Goal: Information Seeking & Learning: Learn about a topic

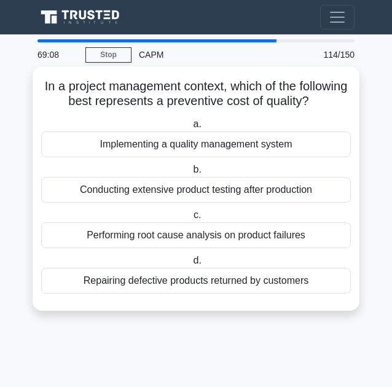
click at [228, 200] on div "Conducting extensive product testing after production" at bounding box center [196, 190] width 310 height 26
click at [191, 174] on input "b. Conducting extensive product testing after production" at bounding box center [191, 170] width 0 height 8
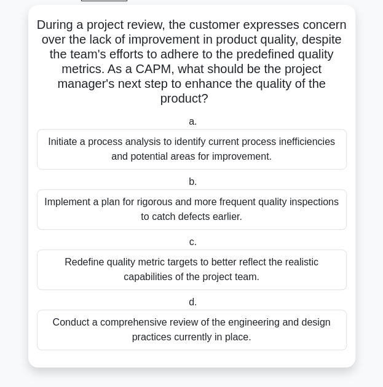
scroll to position [65, 0]
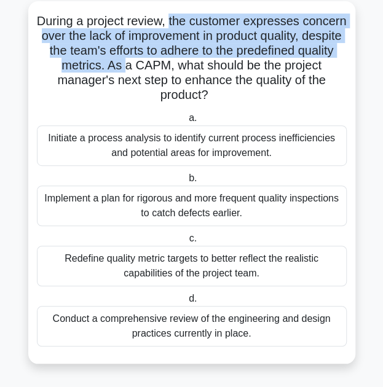
drag, startPoint x: 194, startPoint y: 23, endPoint x: 210, endPoint y: 61, distance: 41.9
click at [210, 61] on h5 "During a project review, the customer expresses concern over the lack of improv…" at bounding box center [192, 59] width 312 height 90
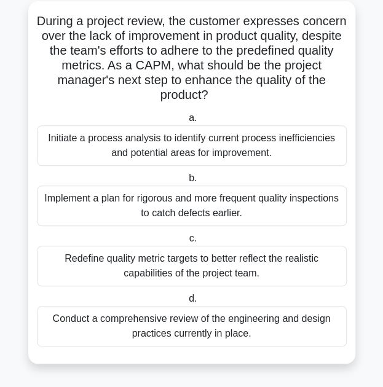
click at [168, 213] on div "Implement a plan for rigorous and more frequent quality inspections to catch de…" at bounding box center [192, 206] width 310 height 41
click at [186, 183] on input "b. Implement a plan for rigorous and more frequent quality inspections to catch…" at bounding box center [186, 179] width 0 height 8
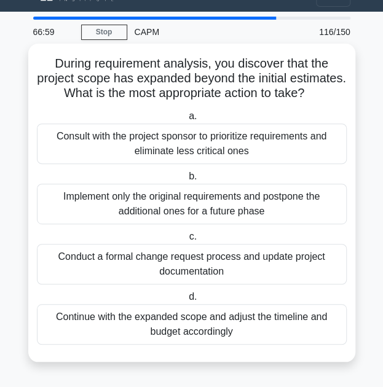
scroll to position [36, 0]
click at [213, 144] on div "Consult with the project sponsor to prioritize requirements and eliminate less …" at bounding box center [192, 144] width 310 height 41
click at [186, 120] on input "a. Consult with the project sponsor to prioritize requirements and eliminate le…" at bounding box center [186, 117] width 0 height 8
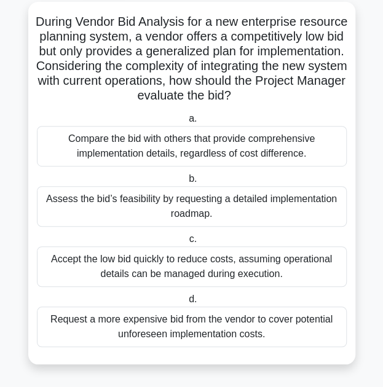
scroll to position [65, 0]
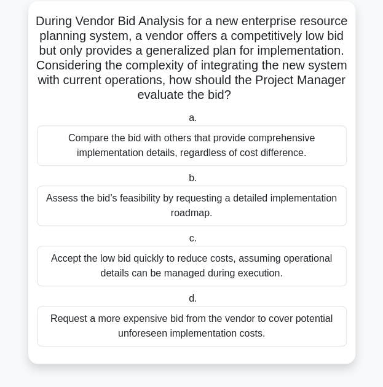
click at [84, 325] on div "Request a more expensive bid from the vendor to cover potential unforeseen impl…" at bounding box center [192, 326] width 310 height 41
click at [186, 303] on input "d. Request a more expensive bid from the vendor to cover potential unforeseen i…" at bounding box center [186, 299] width 0 height 8
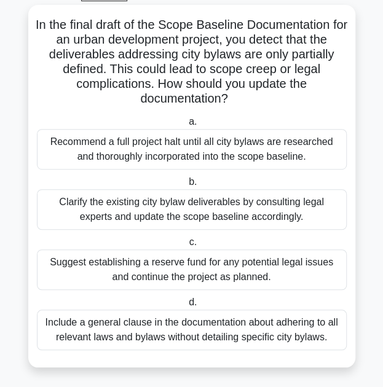
scroll to position [62, 0]
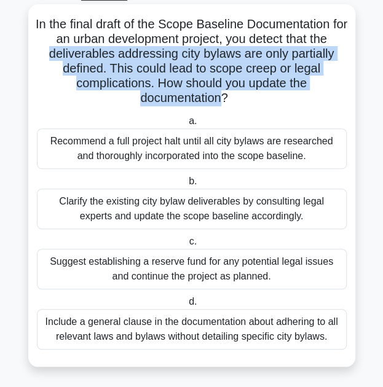
drag, startPoint x: 44, startPoint y: 53, endPoint x: 223, endPoint y: 97, distance: 184.1
click at [223, 97] on h5 "In the final draft of the Scope Baseline Documentation for an urban development…" at bounding box center [192, 62] width 312 height 90
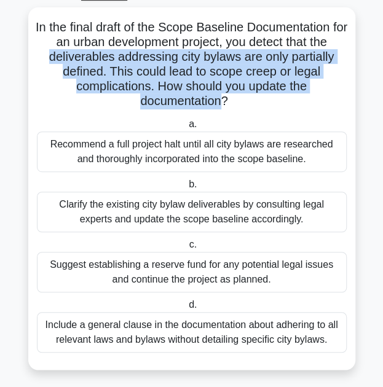
click at [12, 50] on main "64:44 Stop CAPM Intermediate 118/150 In the final draft of the Scope Baseline D…" at bounding box center [191, 182] width 383 height 420
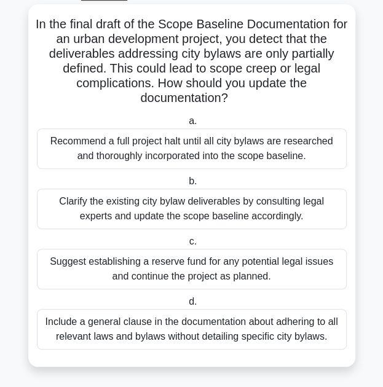
scroll to position [65, 0]
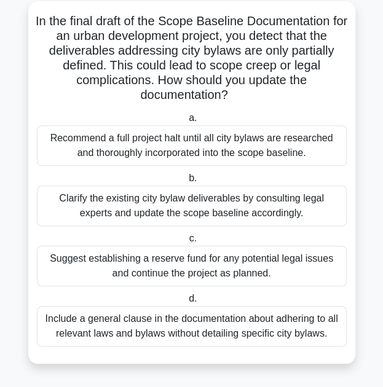
click at [93, 222] on div "Clarify the existing city bylaw deliverables by consulting legal experts and up…" at bounding box center [192, 206] width 310 height 41
click at [186, 183] on input "b. Clarify the existing city bylaw deliverables by consulting legal experts and…" at bounding box center [186, 179] width 0 height 8
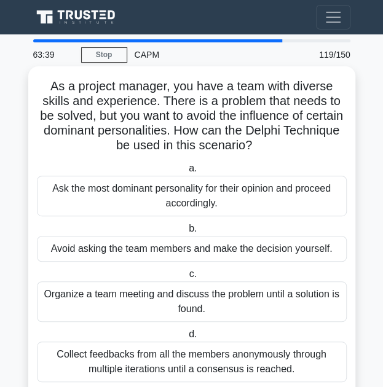
scroll to position [36, 0]
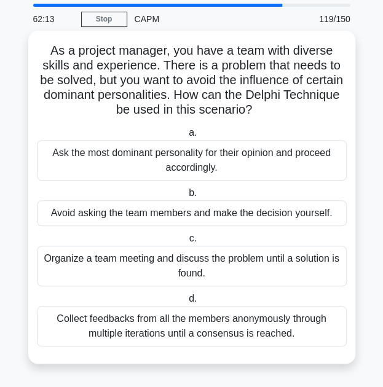
click at [123, 330] on div "Collect feedbacks from all the members anonymously through multiple iterations …" at bounding box center [192, 326] width 310 height 41
click at [186, 303] on input "d. Collect feedbacks from all the members anonymously through multiple iteratio…" at bounding box center [186, 299] width 0 height 8
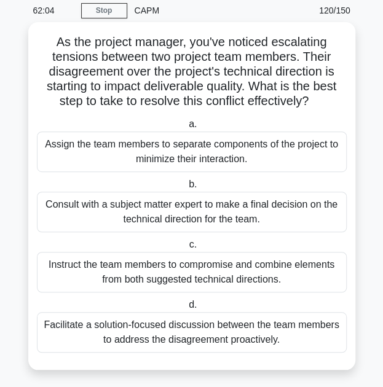
scroll to position [50, 0]
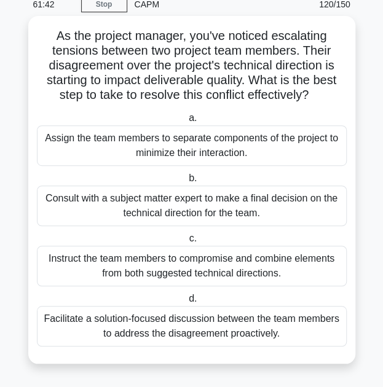
click at [128, 319] on div "Facilitate a solution-focused discussion between the team members to address th…" at bounding box center [192, 326] width 310 height 41
click at [186, 303] on input "d. Facilitate a solution-focused discussion between the team members to address…" at bounding box center [186, 299] width 0 height 8
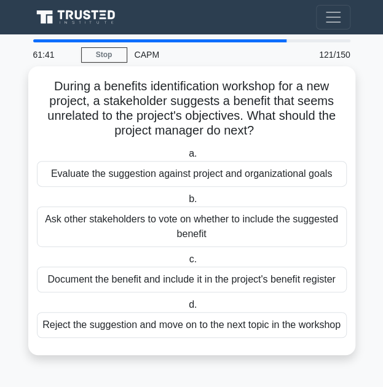
scroll to position [6, 0]
click at [117, 172] on div "Evaluate the suggestion against project and organizational goals" at bounding box center [192, 174] width 310 height 26
click at [186, 158] on input "a. Evaluate the suggestion against project and organizational goals" at bounding box center [186, 154] width 0 height 8
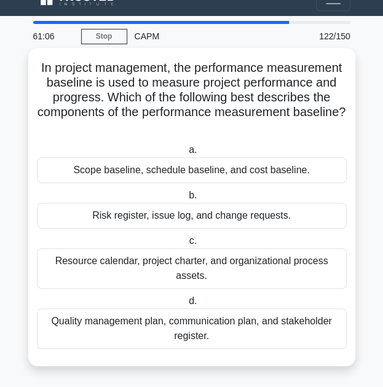
scroll to position [21, 0]
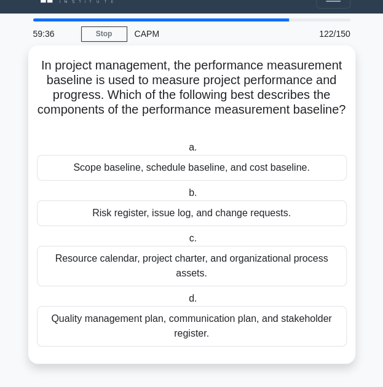
click at [200, 172] on div "Scope baseline, schedule baseline, and cost baseline." at bounding box center [192, 168] width 310 height 26
click at [186, 152] on input "a. Scope baseline, schedule baseline, and cost baseline." at bounding box center [186, 148] width 0 height 8
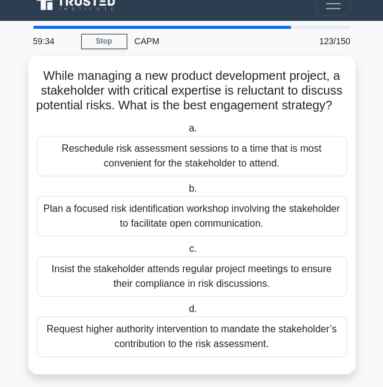
scroll to position [26, 0]
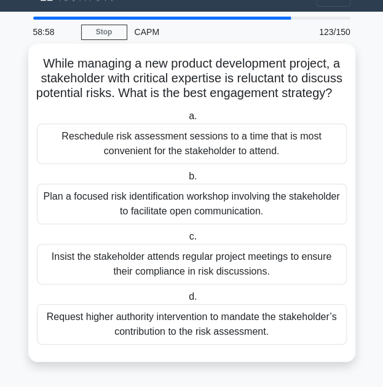
click at [133, 224] on div "Plan a focused risk identification workshop involving the stakeholder to facili…" at bounding box center [192, 204] width 310 height 41
click at [186, 181] on input "b. Plan a focused risk identification workshop involving the stakeholder to fac…" at bounding box center [186, 177] width 0 height 8
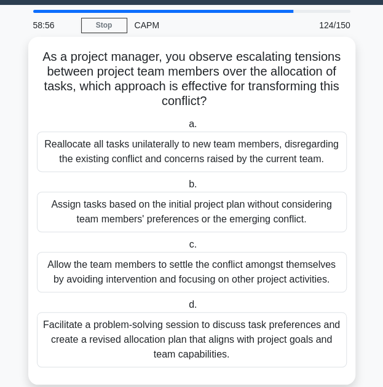
scroll to position [50, 0]
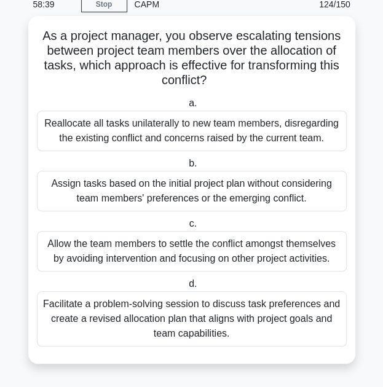
click at [120, 325] on div "Facilitate a problem-solving session to discuss task preferences and create a r…" at bounding box center [192, 318] width 310 height 55
click at [186, 288] on input "d. Facilitate a problem-solving session to discuss task preferences and create …" at bounding box center [186, 284] width 0 height 8
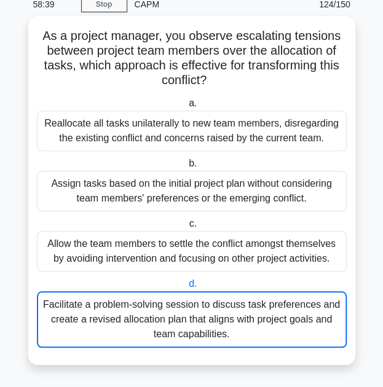
scroll to position [0, 0]
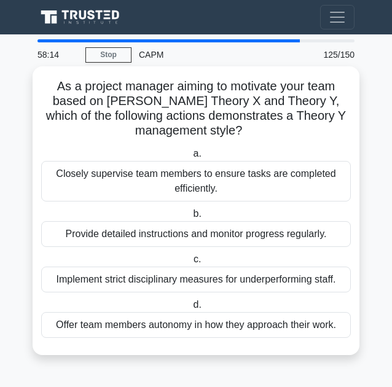
click at [134, 329] on div "Offer team members autonomy in how they approach their work." at bounding box center [196, 325] width 310 height 26
click at [191, 309] on input "d. Offer team members autonomy in how they approach their work." at bounding box center [191, 305] width 0 height 8
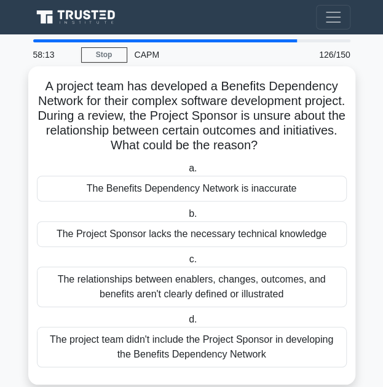
scroll to position [21, 0]
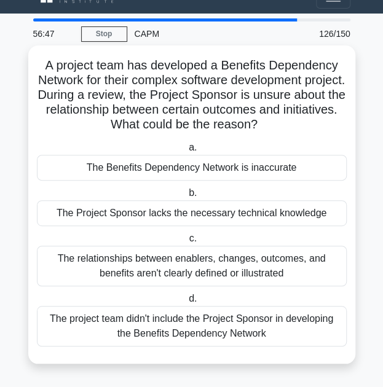
click at [100, 276] on div "The relationships between enablers, changes, outcomes, and benefits aren't clea…" at bounding box center [192, 266] width 310 height 41
click at [186, 243] on input "c. The relationships between enablers, changes, outcomes, and benefits aren't c…" at bounding box center [186, 239] width 0 height 8
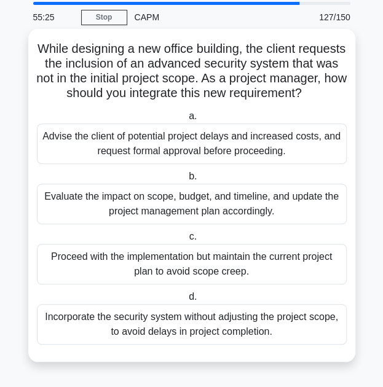
scroll to position [47, 0]
drag, startPoint x: 46, startPoint y: 68, endPoint x: 259, endPoint y: 93, distance: 214.8
click at [259, 93] on h5 "While designing a new office building, the client requests the inclusion of an …" at bounding box center [192, 71] width 312 height 60
click at [81, 219] on div "Evaluate the impact on scope, budget, and timeline, and update the project mana…" at bounding box center [192, 204] width 310 height 41
click at [186, 181] on input "b. Evaluate the impact on scope, budget, and timeline, and update the project m…" at bounding box center [186, 177] width 0 height 8
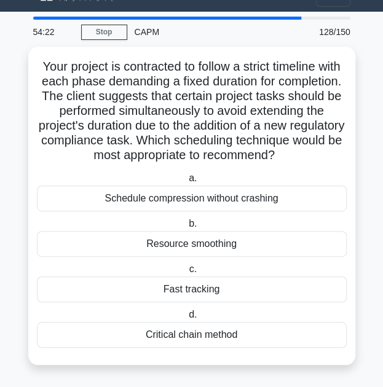
scroll to position [36, 0]
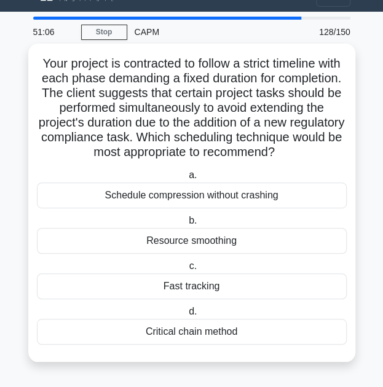
click at [152, 296] on div "Fast tracking" at bounding box center [192, 287] width 310 height 26
click at [186, 270] on input "c. Fast tracking" at bounding box center [186, 267] width 0 height 8
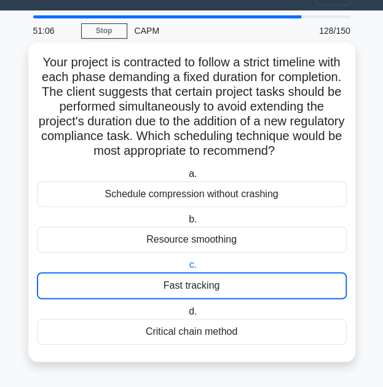
scroll to position [0, 0]
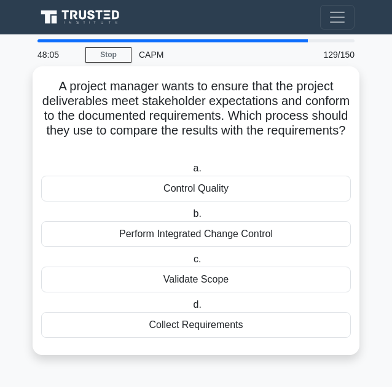
click at [141, 282] on div "Validate Scope" at bounding box center [196, 280] width 310 height 26
click at [191, 264] on input "c. Validate Scope" at bounding box center [191, 260] width 0 height 8
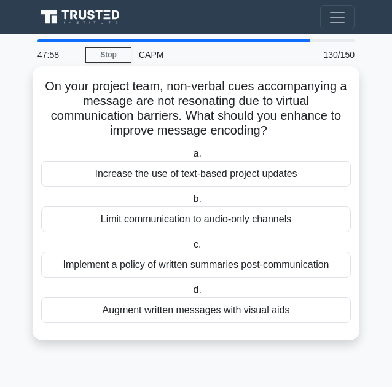
drag, startPoint x: 103, startPoint y: 136, endPoint x: 268, endPoint y: 132, distance: 164.8
click at [268, 132] on h5 "On your project team, non-verbal cues accompanying a message are not resonating…" at bounding box center [196, 109] width 312 height 60
click at [63, 113] on h5 "On your project team, non-verbal cues accompanying a message are not resonating…" at bounding box center [196, 109] width 312 height 60
drag, startPoint x: 37, startPoint y: 85, endPoint x: 278, endPoint y: 128, distance: 244.8
click at [278, 128] on div "On your project team, non-verbal cues accompanying a message are not resonating…" at bounding box center [196, 203] width 317 height 264
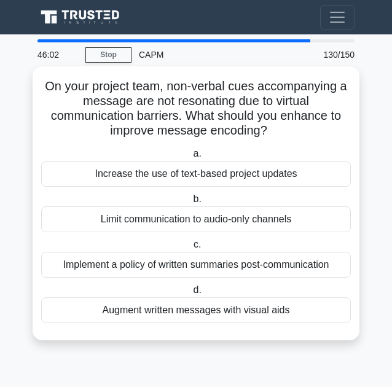
click at [162, 318] on div "Augment written messages with visual aids" at bounding box center [196, 311] width 310 height 26
click at [191, 294] on input "d. Augment written messages with visual aids" at bounding box center [191, 290] width 0 height 8
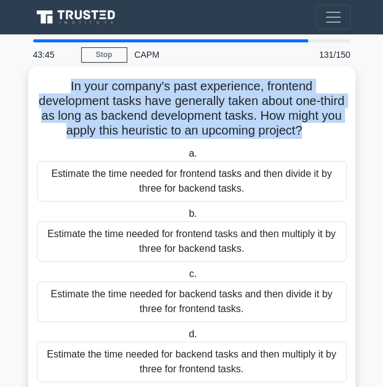
drag, startPoint x: 66, startPoint y: 87, endPoint x: 343, endPoint y: 134, distance: 281.3
click at [343, 134] on h5 "In your company's past experience, frontend development tasks have generally ta…" at bounding box center [192, 109] width 312 height 60
click at [282, 122] on h5 "In your company's past experience, frontend development tasks have generally ta…" at bounding box center [192, 109] width 312 height 60
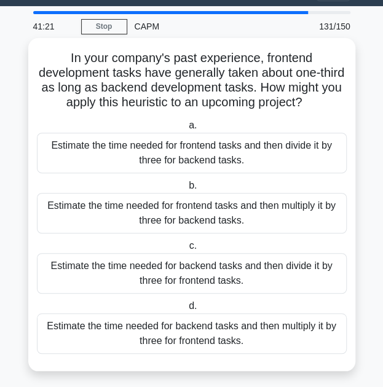
scroll to position [33, 0]
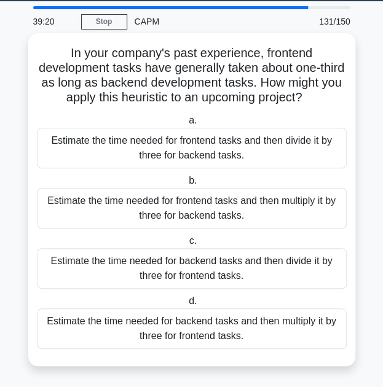
click at [177, 215] on div "Estimate the time needed for frontend tasks and then multiply it by three for b…" at bounding box center [192, 208] width 310 height 41
click at [186, 185] on input "b. Estimate the time needed for frontend tasks and then multiply it by three fo…" at bounding box center [186, 181] width 0 height 8
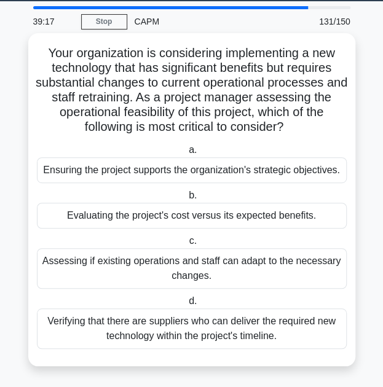
scroll to position [0, 0]
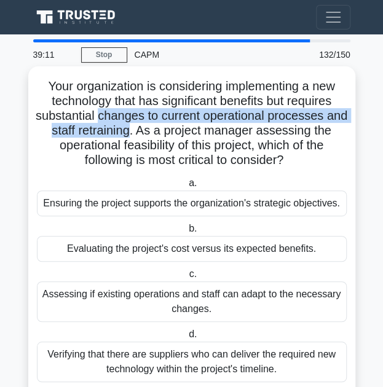
drag, startPoint x: 109, startPoint y: 120, endPoint x: 145, endPoint y: 133, distance: 38.7
click at [145, 133] on h5 "Your organization is considering implementing a new technology that has signifi…" at bounding box center [192, 124] width 312 height 90
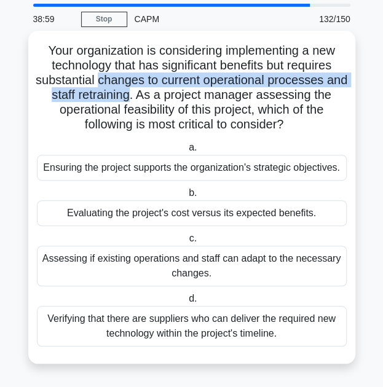
drag, startPoint x: 75, startPoint y: 113, endPoint x: 306, endPoint y: 125, distance: 231.5
click at [304, 124] on h5 "Your organization is considering implementing a new technology that has signifi…" at bounding box center [192, 88] width 312 height 90
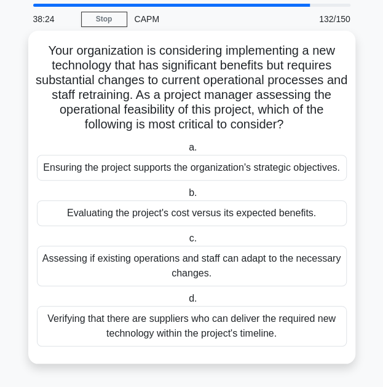
click at [167, 74] on h5 "Your organization is considering implementing a new technology that has signifi…" at bounding box center [192, 88] width 312 height 90
click at [47, 108] on h5 "Your organization is considering implementing a new technology that has signifi…" at bounding box center [192, 88] width 312 height 90
click at [100, 168] on div "Ensuring the project supports the organization's strategic objectives." at bounding box center [192, 168] width 310 height 26
click at [186, 152] on input "a. Ensuring the project supports the organization's strategic objectives." at bounding box center [186, 148] width 0 height 8
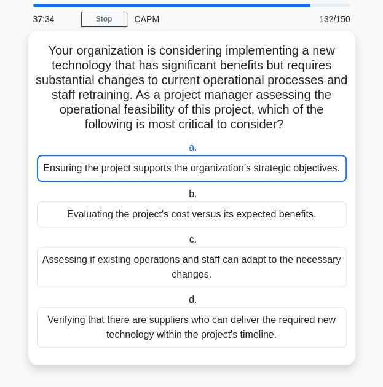
scroll to position [0, 0]
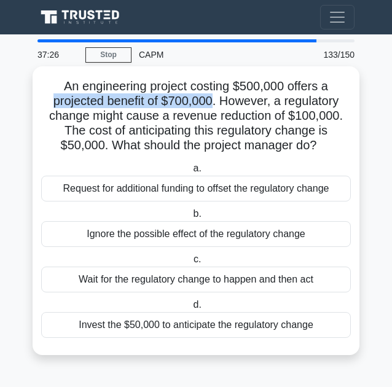
drag, startPoint x: 50, startPoint y: 100, endPoint x: 213, endPoint y: 99, distance: 162.9
click at [213, 99] on h5 "An engineering project costing $500,000 offers a projected benefit of $700,000.…" at bounding box center [196, 116] width 312 height 75
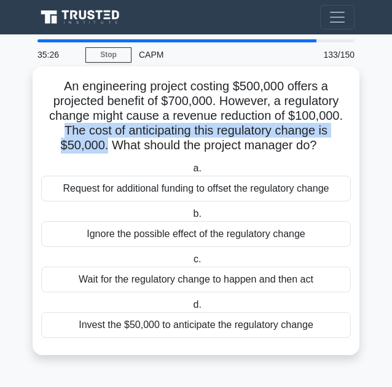
drag, startPoint x: 61, startPoint y: 128, endPoint x: 102, endPoint y: 152, distance: 47.4
click at [102, 152] on h5 "An engineering project costing $500,000 offers a projected benefit of $700,000.…" at bounding box center [196, 116] width 312 height 75
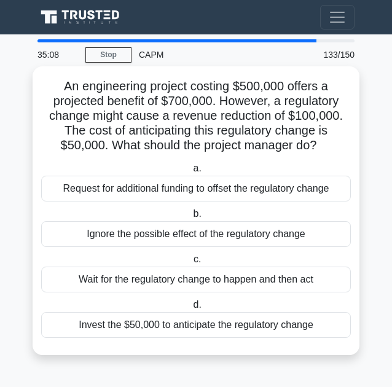
click at [136, 193] on div "Request for additional funding to offset the regulatory change" at bounding box center [196, 189] width 310 height 26
click at [191, 173] on input "a. Request for additional funding to offset the regulatory change" at bounding box center [191, 169] width 0 height 8
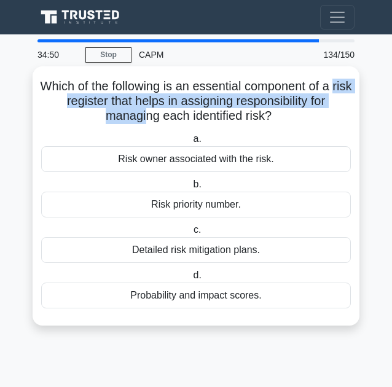
drag, startPoint x: 50, startPoint y: 101, endPoint x: 145, endPoint y: 122, distance: 97.7
click at [145, 122] on h5 "Which of the following is an essential component of a risk register that helps …" at bounding box center [196, 101] width 312 height 45
click at [70, 114] on h5 "Which of the following is an essential component of a risk register that helps …" at bounding box center [196, 101] width 312 height 45
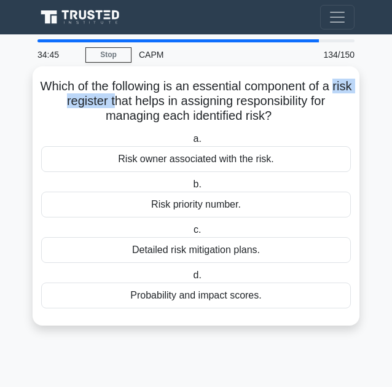
drag, startPoint x: 52, startPoint y: 101, endPoint x: 123, endPoint y: 106, distance: 71.5
click at [123, 106] on h5 "Which of the following is an essential component of a risk register that helps …" at bounding box center [196, 101] width 312 height 45
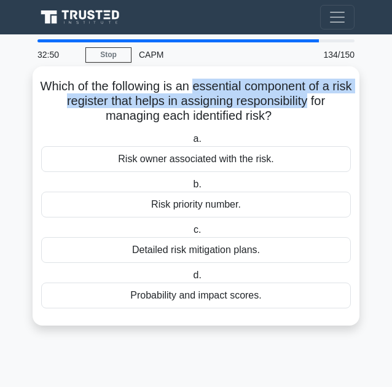
drag, startPoint x: 248, startPoint y: 88, endPoint x: 322, endPoint y: 100, distance: 75.4
click at [323, 100] on h5 "Which of the following is an essential component of a risk register that helps …" at bounding box center [196, 101] width 312 height 45
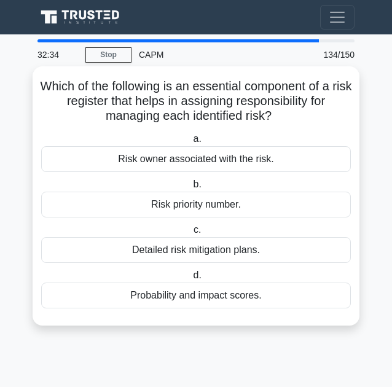
click at [144, 289] on div "Probability and impact scores." at bounding box center [196, 296] width 310 height 26
click at [191, 280] on input "d. Probability and impact scores." at bounding box center [191, 276] width 0 height 8
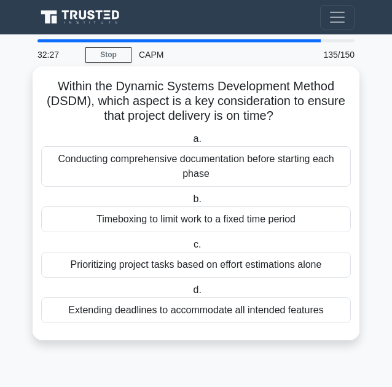
click at [132, 221] on div "Timeboxing to limit work to a fixed time period" at bounding box center [196, 220] width 310 height 26
click at [191, 203] on input "b. Timeboxing to limit work to a fixed time period" at bounding box center [191, 199] width 0 height 8
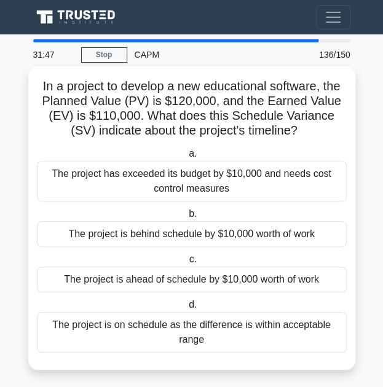
click at [191, 234] on div "The project is behind schedule by $10,000 worth of work" at bounding box center [192, 234] width 310 height 26
click at [186, 218] on input "b. The project is behind schedule by $10,000 worth of work" at bounding box center [186, 214] width 0 height 8
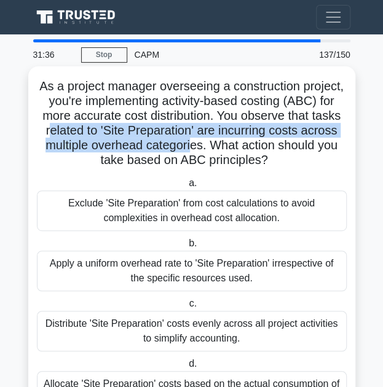
drag, startPoint x: 48, startPoint y: 137, endPoint x: 191, endPoint y: 149, distance: 143.8
click at [191, 149] on h5 "As a project manager overseeing a construction project, you're implementing act…" at bounding box center [192, 124] width 312 height 90
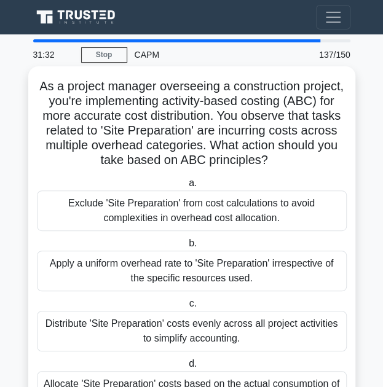
click at [167, 100] on h5 "As a project manager overseeing a construction project, you're implementing act…" at bounding box center [192, 124] width 312 height 90
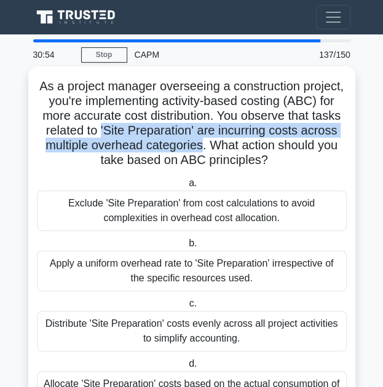
drag, startPoint x: 156, startPoint y: 134, endPoint x: 201, endPoint y: 148, distance: 46.9
click at [201, 148] on h5 "As a project manager overseeing a construction project, you're implementing act…" at bounding box center [192, 124] width 312 height 90
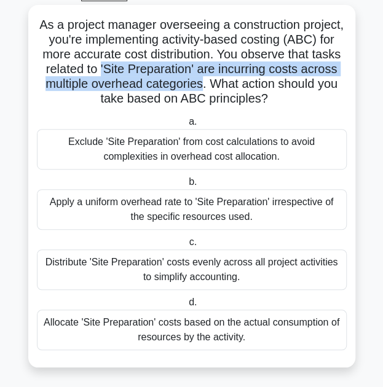
click at [91, 85] on h5 "As a project manager overseeing a construction project, you're implementing act…" at bounding box center [192, 62] width 312 height 90
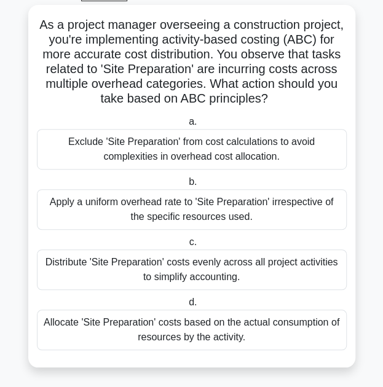
click at [113, 218] on div "Apply a uniform overhead rate to 'Site Preparation' irrespective of the specifi…" at bounding box center [192, 209] width 310 height 41
click at [186, 186] on input "b. Apply a uniform overhead rate to 'Site Preparation' irrespective of the spec…" at bounding box center [186, 182] width 0 height 8
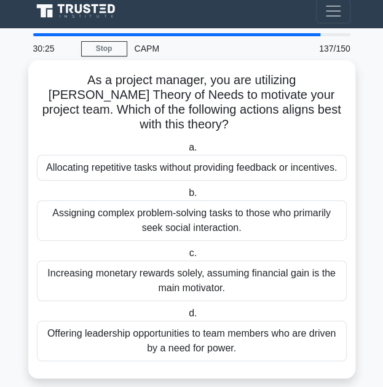
scroll to position [0, 0]
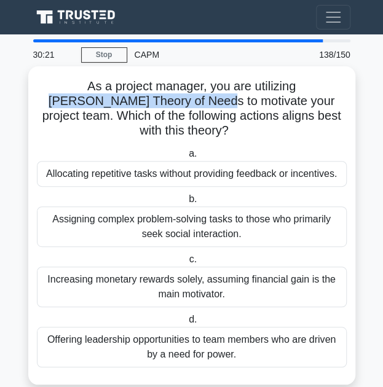
drag, startPoint x: 263, startPoint y: 87, endPoint x: 132, endPoint y: 99, distance: 131.5
click at [132, 99] on h5 "As a project manager, you are utilizing [PERSON_NAME] Theory of Needs to motiva…" at bounding box center [192, 109] width 312 height 60
copy h5 "[PERSON_NAME] Theory of Needs"
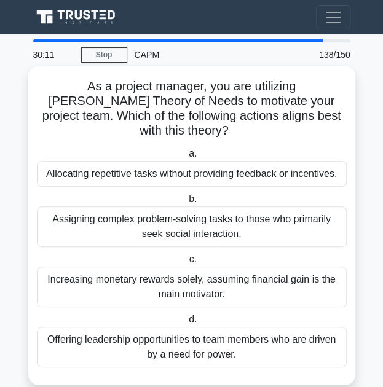
click at [93, 120] on h5 "As a project manager, you are utilizing [PERSON_NAME] Theory of Needs to motiva…" at bounding box center [192, 109] width 312 height 60
drag, startPoint x: 127, startPoint y: 120, endPoint x: 132, endPoint y: 115, distance: 6.5
click at [132, 115] on h5 "As a project manager, you are utilizing [PERSON_NAME] Theory of Needs to motiva…" at bounding box center [192, 109] width 312 height 60
click at [253, 338] on div "Offering leadership opportunities to team members who are driven by a need for …" at bounding box center [192, 347] width 310 height 41
click at [186, 324] on input "d. Offering leadership opportunities to team members who are driven by a need f…" at bounding box center [186, 320] width 0 height 8
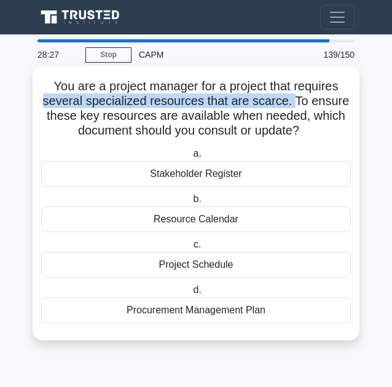
drag, startPoint x: 45, startPoint y: 100, endPoint x: 293, endPoint y: 98, distance: 247.1
click at [293, 98] on h5 "You are a project manager for a project that requires several specialized resou…" at bounding box center [196, 109] width 312 height 60
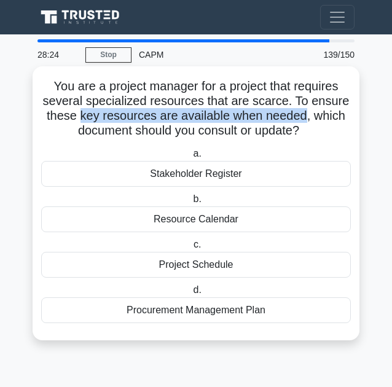
drag, startPoint x: 86, startPoint y: 116, endPoint x: 307, endPoint y: 120, distance: 220.7
click at [307, 120] on h5 "You are a project manager for a project that requires several specialized resou…" at bounding box center [196, 109] width 312 height 60
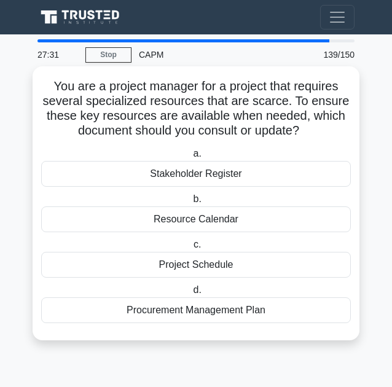
click at [247, 216] on div "Resource Calendar" at bounding box center [196, 220] width 310 height 26
click at [191, 203] on input "b. Resource Calendar" at bounding box center [191, 199] width 0 height 8
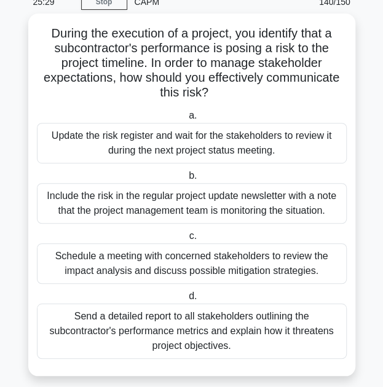
scroll to position [52, 0]
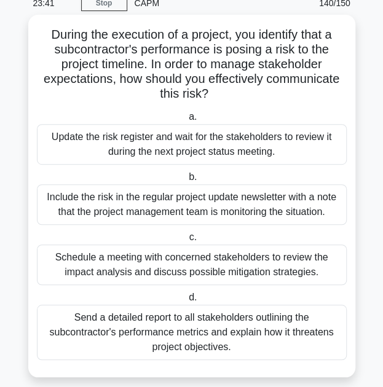
click at [78, 336] on div "Send a detailed report to all stakeholders outlining the subcontractor's perfor…" at bounding box center [192, 332] width 310 height 55
click at [186, 302] on input "d. Send a detailed report to all stakeholders outlining the subcontractor's per…" at bounding box center [186, 298] width 0 height 8
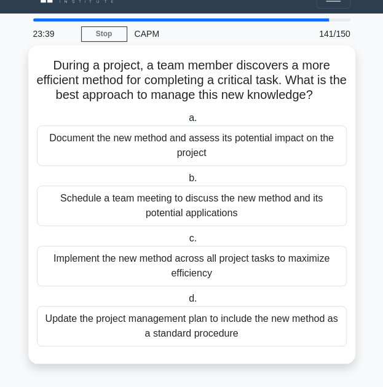
scroll to position [0, 0]
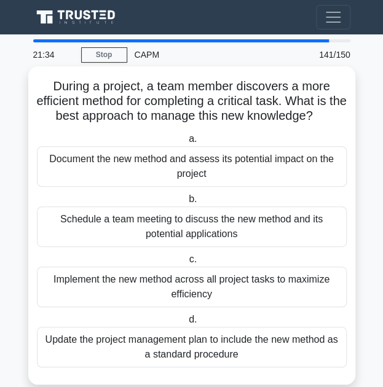
click at [108, 238] on div "Schedule a team meeting to discuss the new method and its potential applications" at bounding box center [192, 227] width 310 height 41
click at [186, 203] on input "b. Schedule a team meeting to discuss the new method and its potential applicat…" at bounding box center [186, 199] width 0 height 8
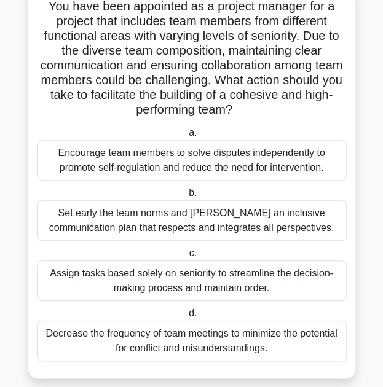
scroll to position [81, 0]
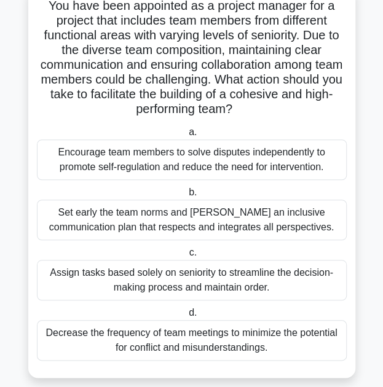
click at [92, 157] on div "Encourage team members to solve disputes independently to promote self-regulati…" at bounding box center [192, 160] width 310 height 41
click at [186, 136] on input "a. Encourage team members to solve disputes independently to promote self-regul…" at bounding box center [186, 132] width 0 height 8
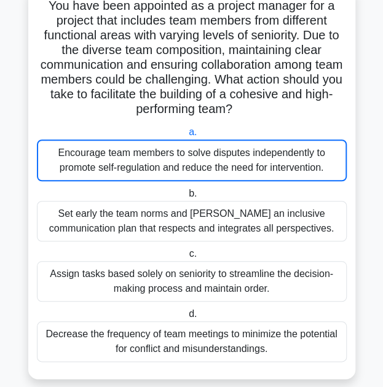
scroll to position [0, 0]
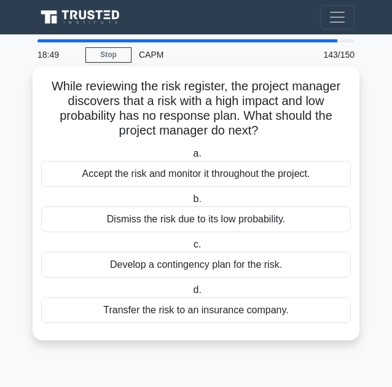
click at [160, 176] on div "Accept the risk and monitor it throughout the project." at bounding box center [196, 174] width 310 height 26
click at [191, 158] on input "a. Accept the risk and monitor it throughout the project." at bounding box center [191, 154] width 0 height 8
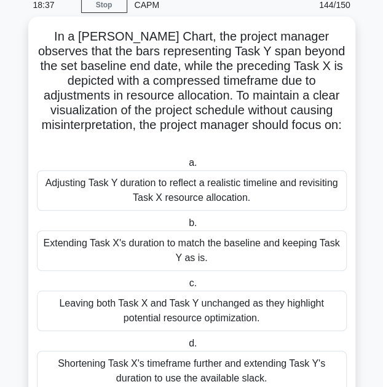
scroll to position [50, 0]
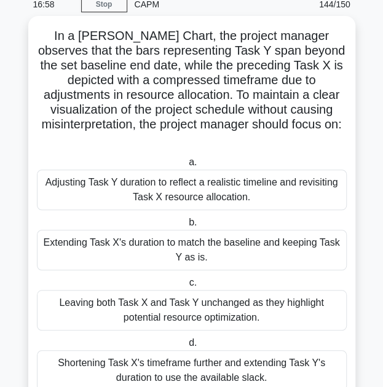
click at [155, 181] on div "Adjusting Task Y duration to reflect a realistic timeline and revisiting Task X…" at bounding box center [192, 190] width 310 height 41
click at [186, 167] on input "a. Adjusting Task Y duration to reflect a realistic timeline and revisiting Tas…" at bounding box center [186, 163] width 0 height 8
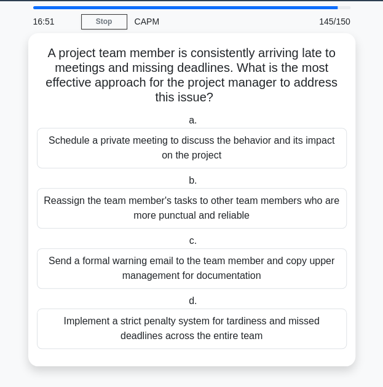
scroll to position [36, 0]
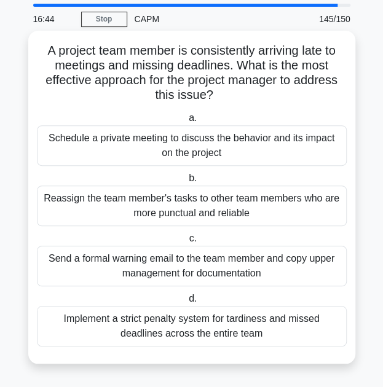
click at [111, 150] on div "Schedule a private meeting to discuss the behavior and its impact on the project" at bounding box center [192, 145] width 310 height 41
click at [186, 122] on input "a. Schedule a private meeting to discuss the behavior and its impact on the pro…" at bounding box center [186, 118] width 0 height 8
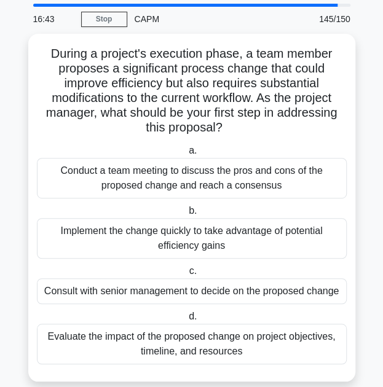
scroll to position [0, 0]
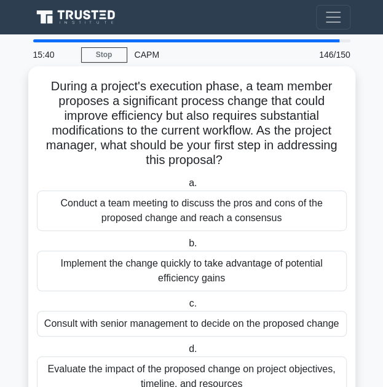
drag, startPoint x: 63, startPoint y: 116, endPoint x: 236, endPoint y: 168, distance: 181.1
click at [236, 168] on h5 "During a project's execution phase, a team member proposes a significant proces…" at bounding box center [192, 124] width 312 height 90
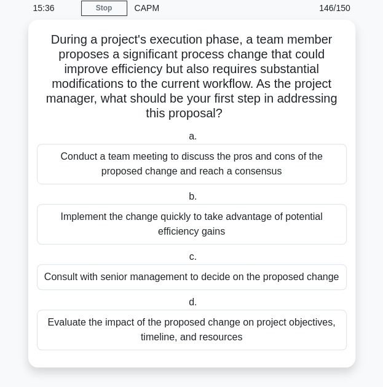
scroll to position [48, 0]
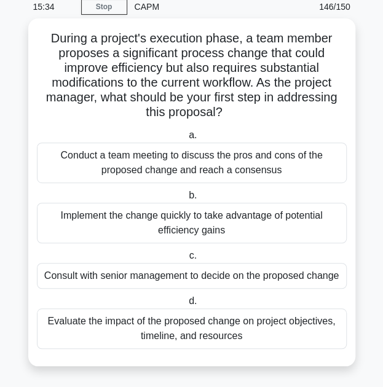
click at [187, 330] on div "Evaluate the impact of the proposed change on project objectives, timeline, and…" at bounding box center [192, 329] width 310 height 41
click at [186, 306] on input "d. Evaluate the impact of the proposed change on project objectives, timeline, …" at bounding box center [186, 302] width 0 height 8
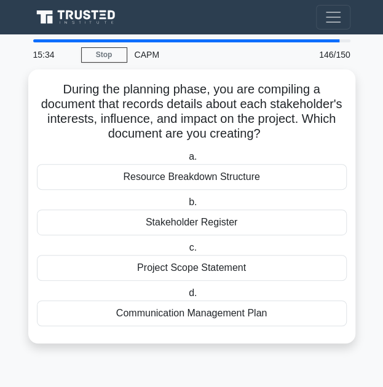
scroll to position [0, 0]
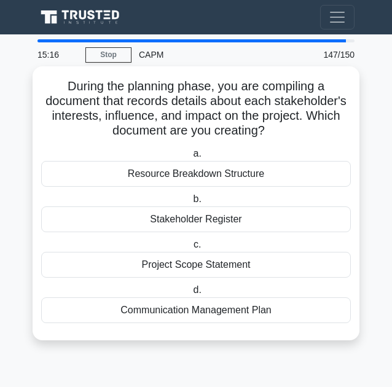
click at [154, 218] on div "Stakeholder Register" at bounding box center [196, 220] width 310 height 26
click at [191, 203] on input "b. Stakeholder Register" at bounding box center [191, 199] width 0 height 8
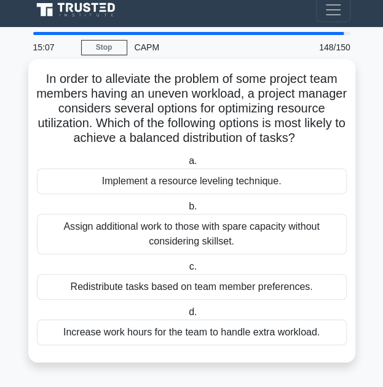
scroll to position [21, 0]
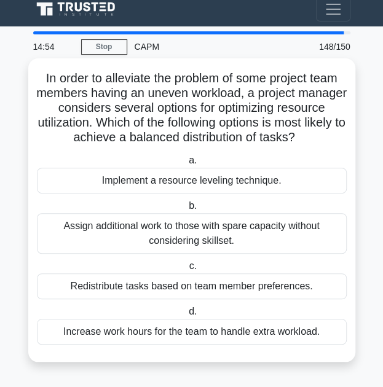
click at [186, 179] on div "Implement a resource leveling technique." at bounding box center [192, 181] width 310 height 26
click at [186, 165] on input "a. Implement a resource leveling technique." at bounding box center [186, 161] width 0 height 8
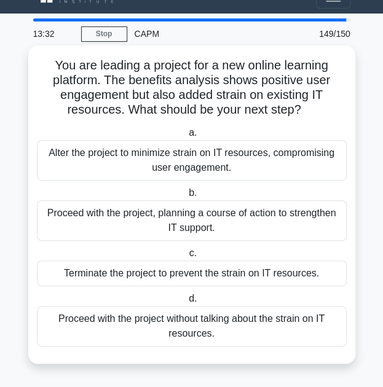
click at [108, 229] on div "Proceed with the project, planning a course of action to strengthen IT support." at bounding box center [192, 220] width 310 height 41
click at [186, 197] on input "b. Proceed with the project, planning a course of action to strengthen IT suppo…" at bounding box center [186, 193] width 0 height 8
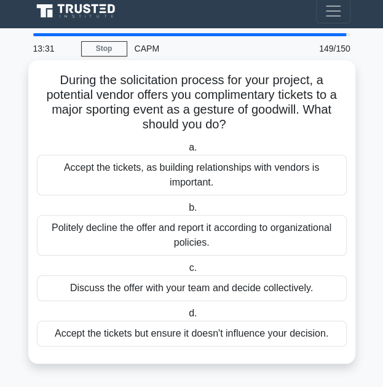
scroll to position [0, 0]
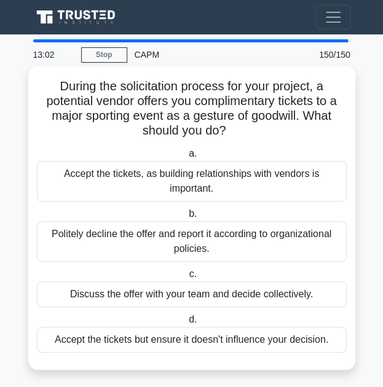
click at [92, 235] on div "Politely decline the offer and report it according to organizational policies." at bounding box center [192, 241] width 310 height 41
click at [186, 218] on input "b. Politely decline the offer and report it according to organizational policie…" at bounding box center [186, 214] width 0 height 8
